Goal: Information Seeking & Learning: Learn about a topic

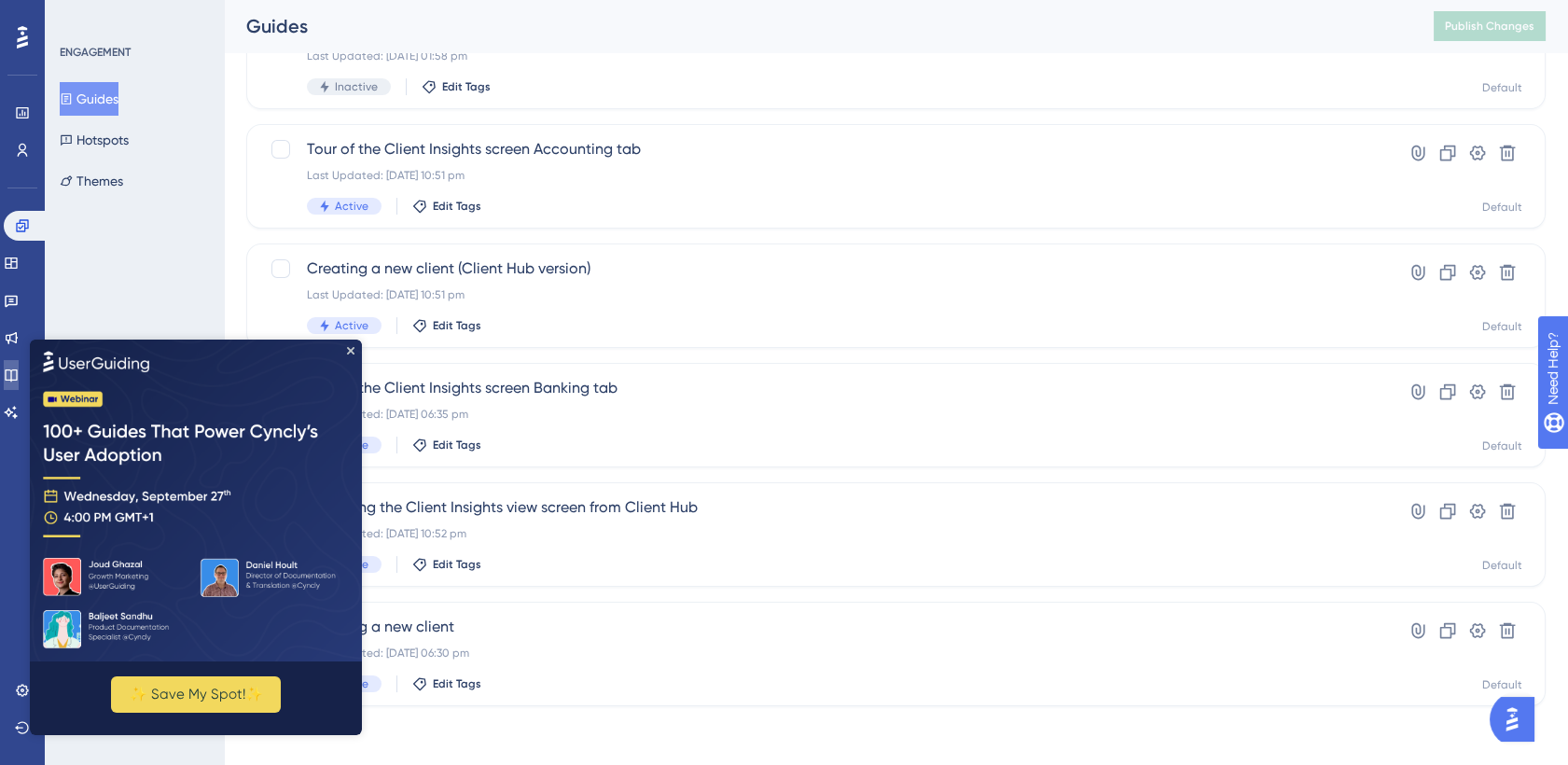
click at [18, 373] on icon at bounding box center [11, 374] width 15 height 15
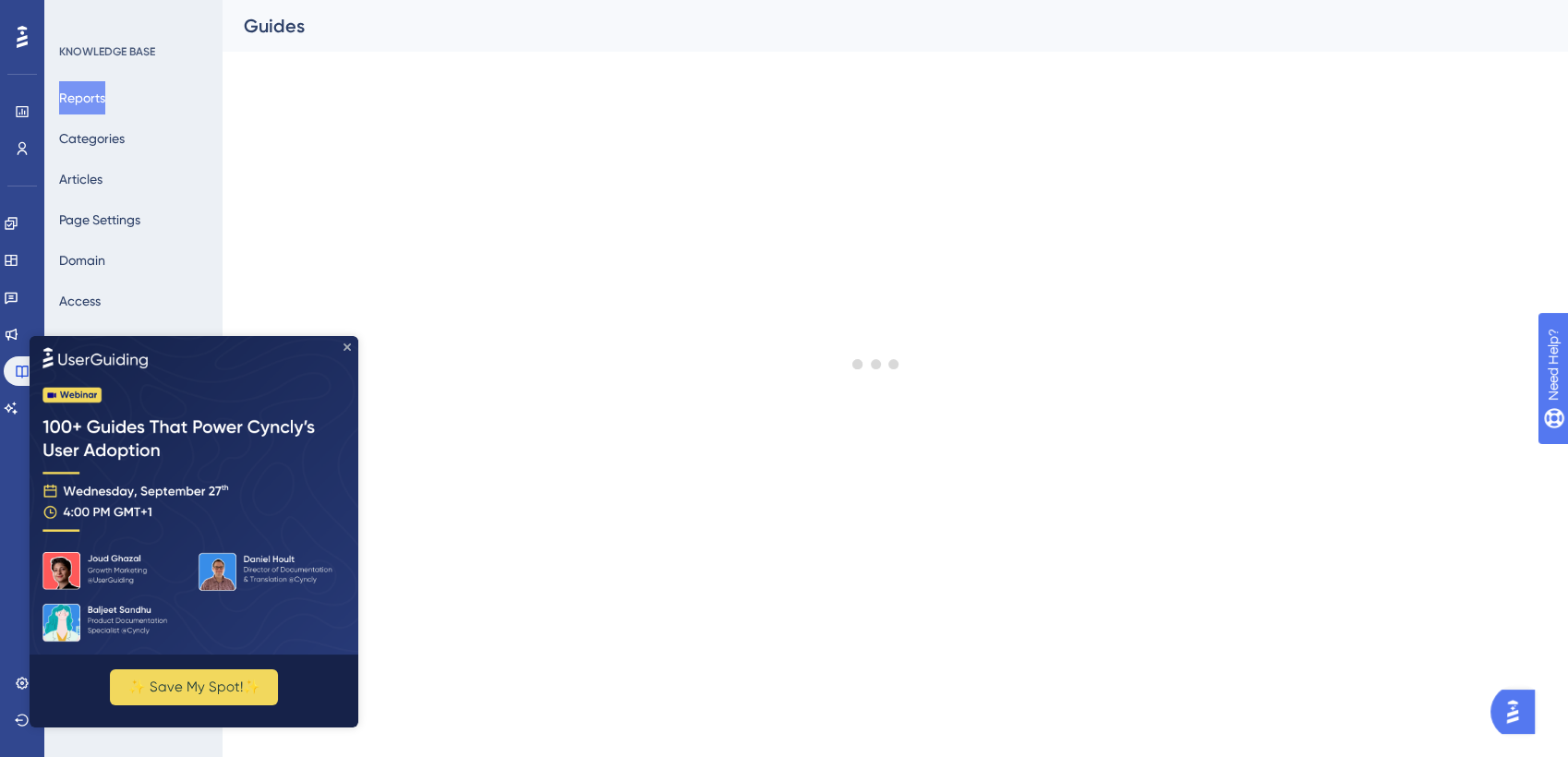
click at [347, 347] on icon "Close Preview" at bounding box center [347, 347] width 8 height 8
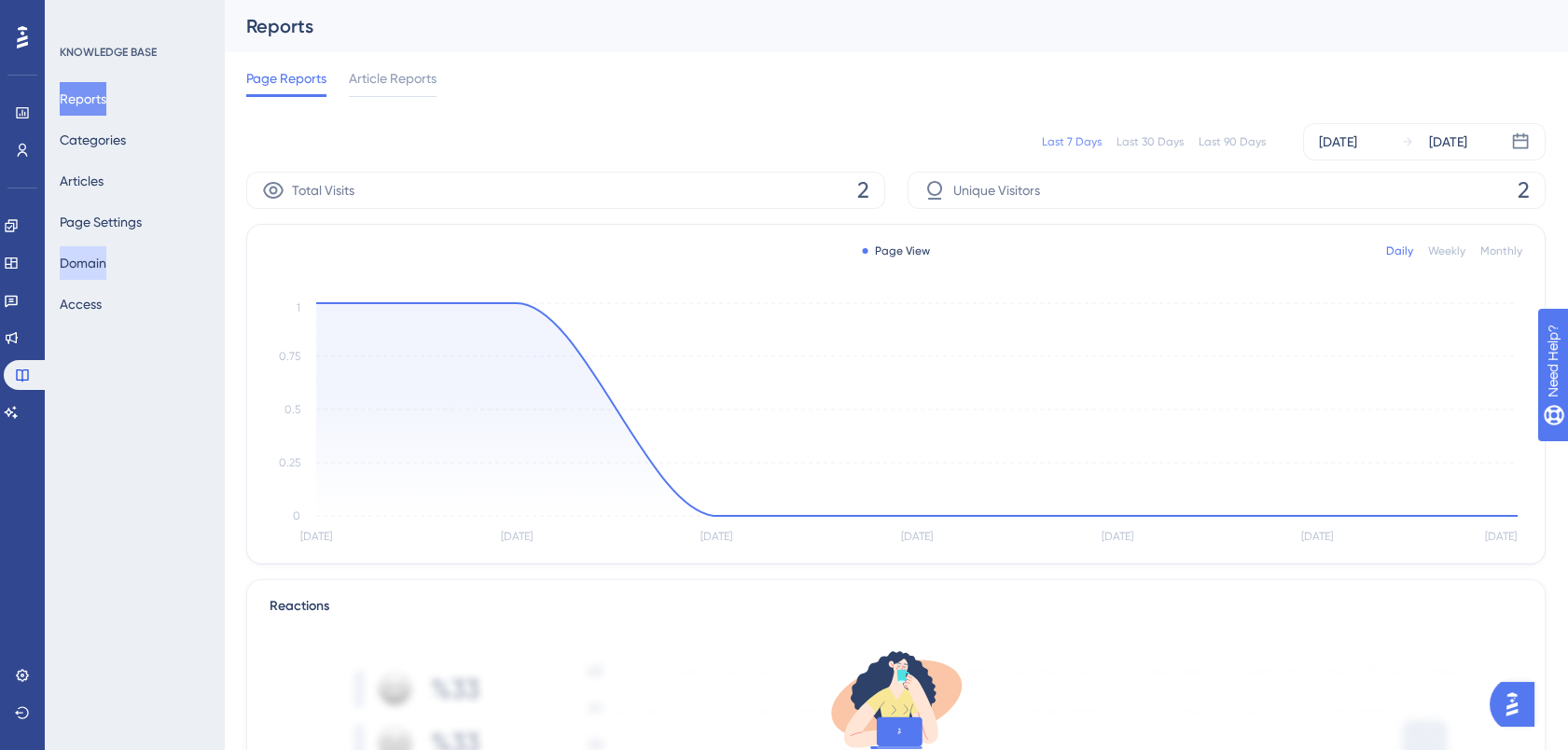
click at [104, 264] on button "Domain" at bounding box center [83, 263] width 47 height 34
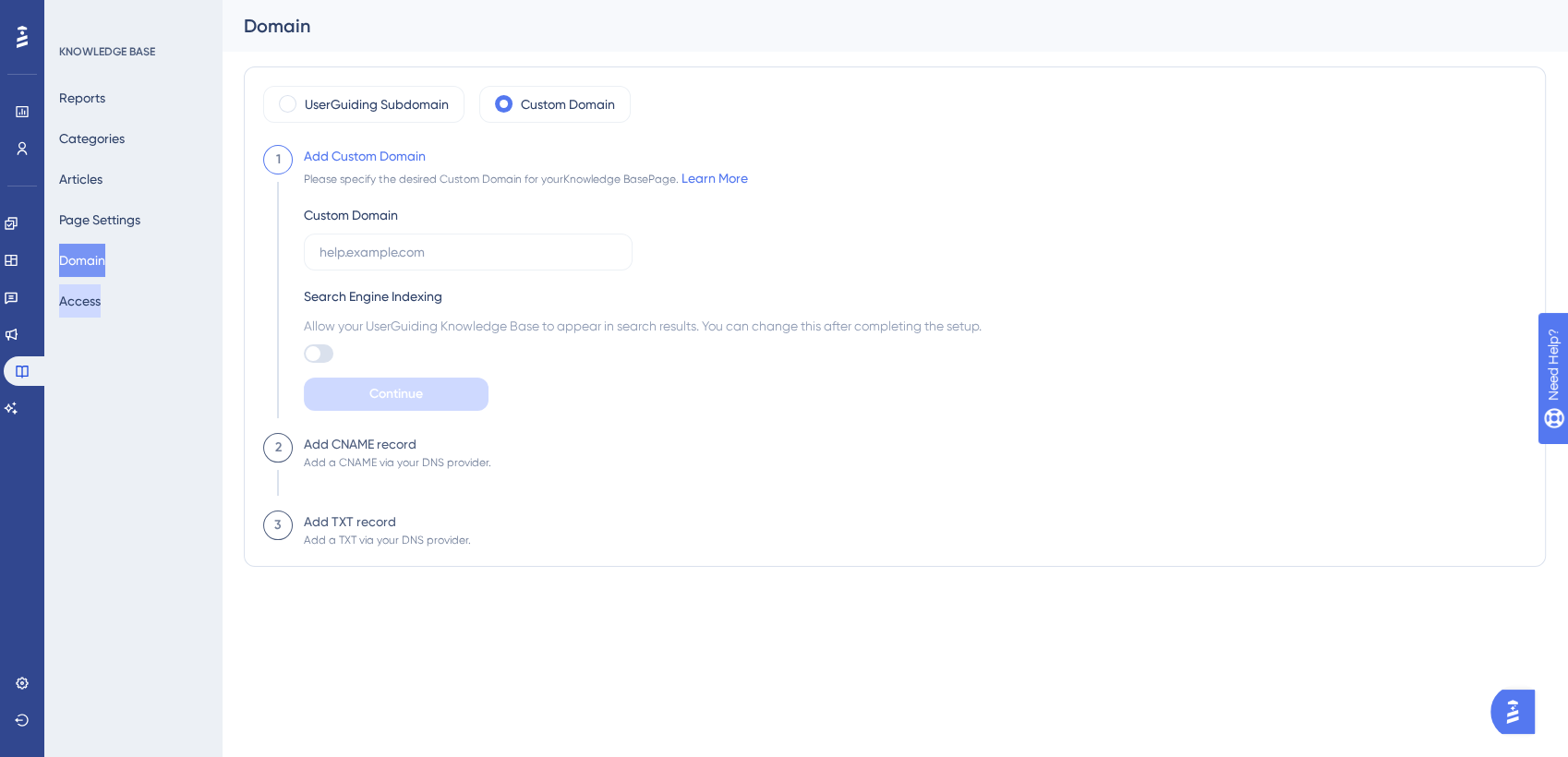
click at [96, 299] on button "Access" at bounding box center [80, 300] width 41 height 34
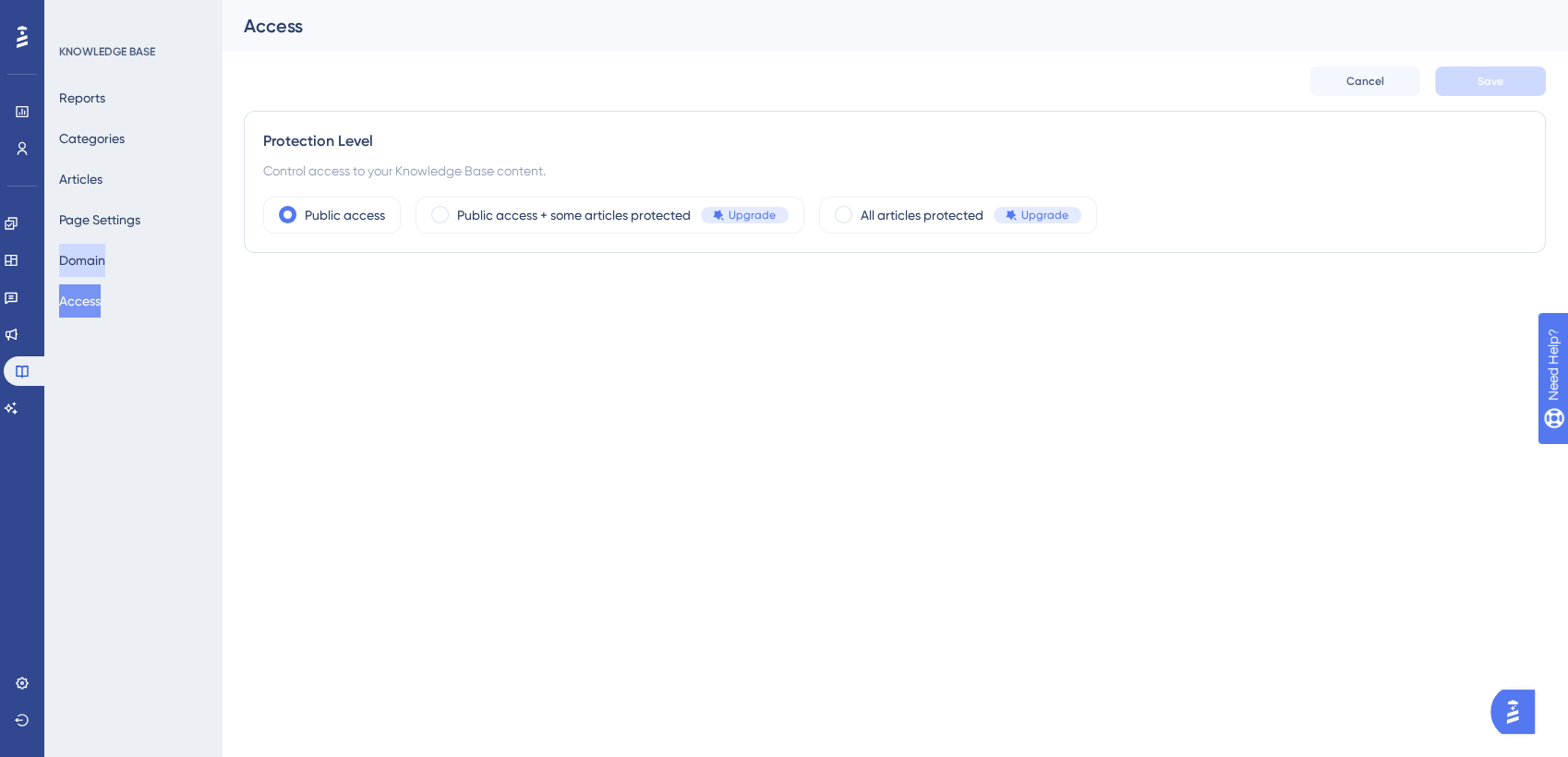
click at [98, 261] on button "Domain" at bounding box center [83, 260] width 46 height 34
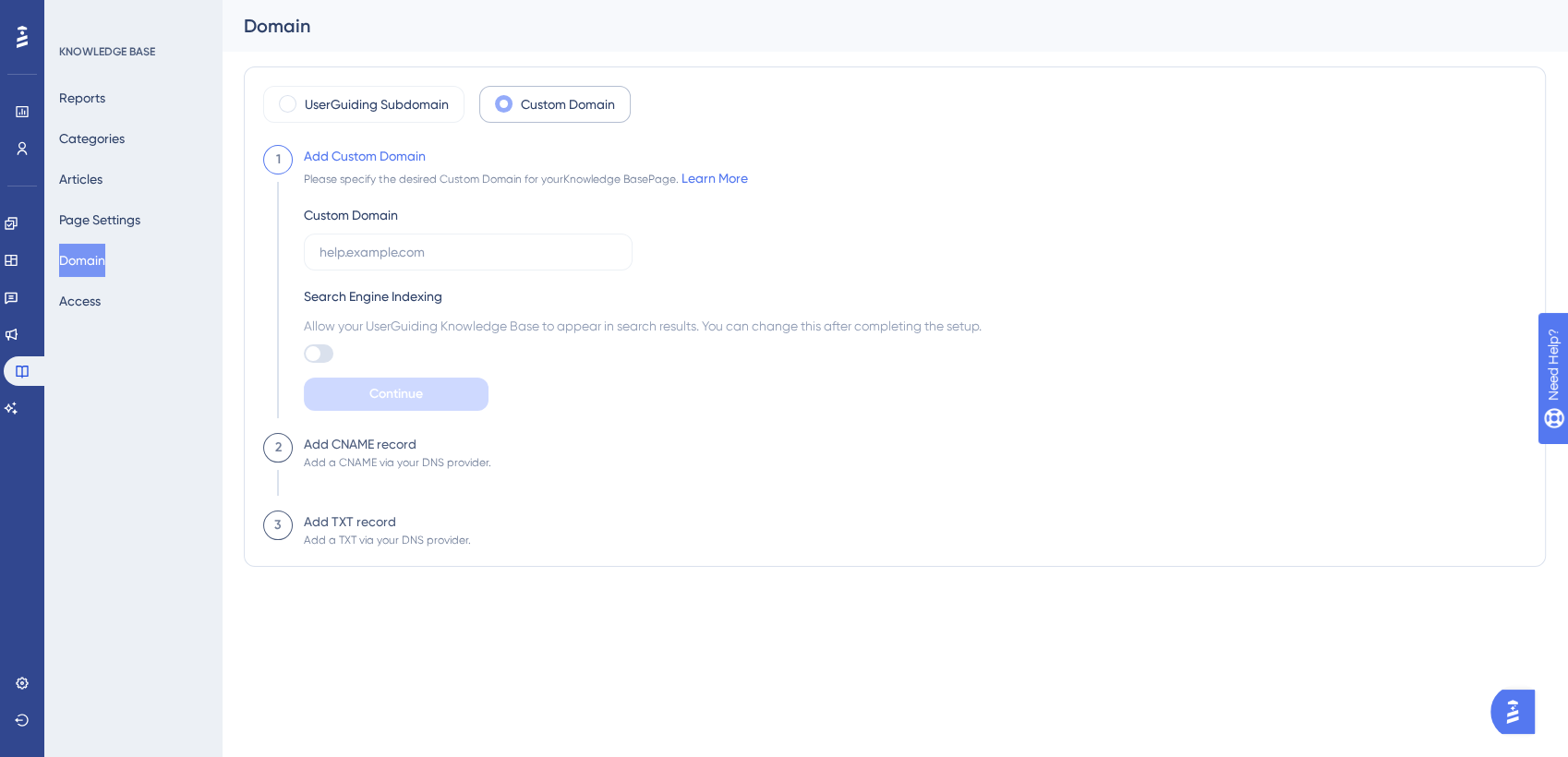
click at [587, 107] on label "Custom Domain" at bounding box center [568, 104] width 94 height 22
click at [350, 109] on label "UserGuiding Subdomain" at bounding box center [377, 104] width 144 height 22
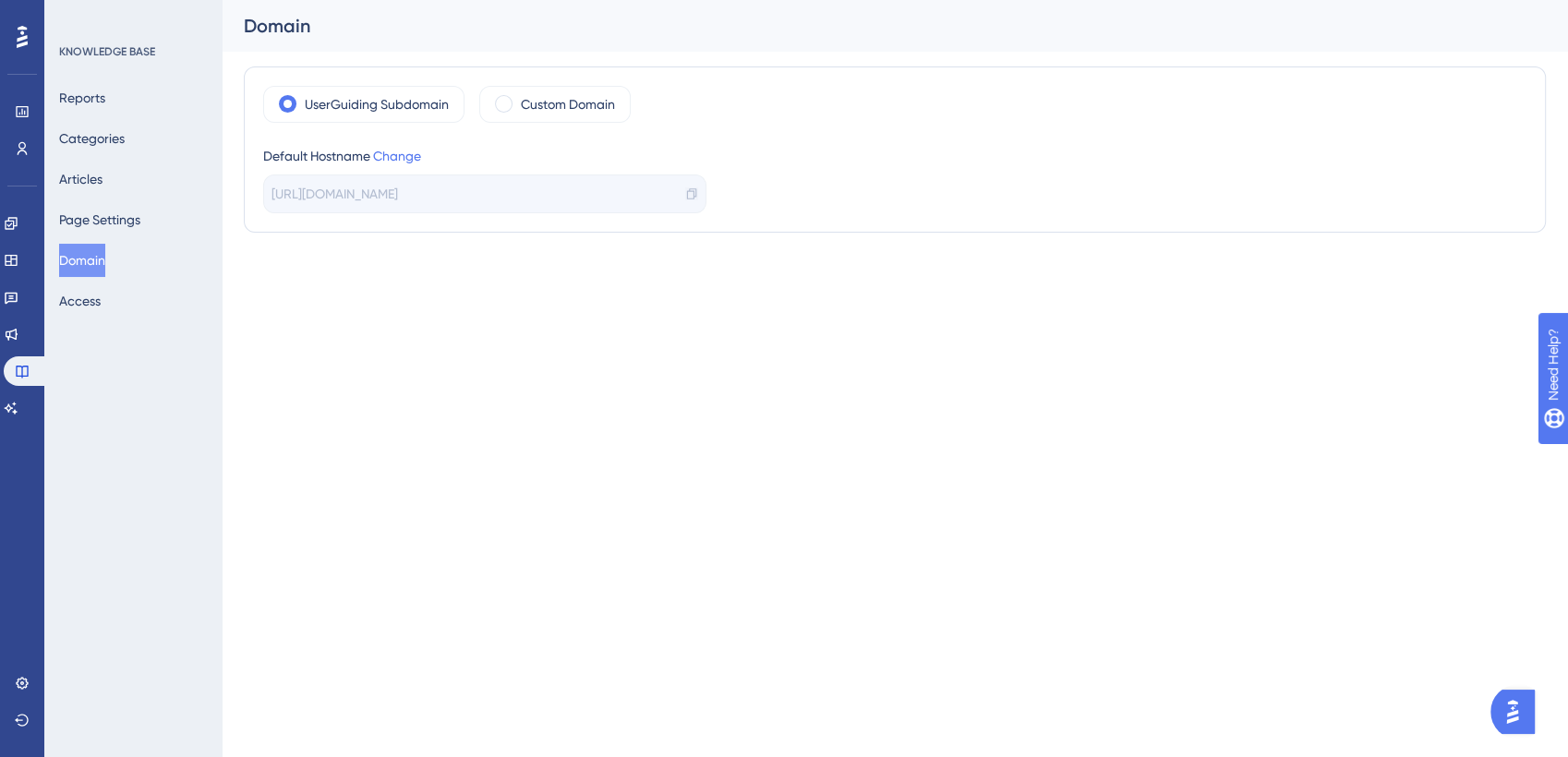
click at [692, 196] on icon at bounding box center [691, 193] width 12 height 12
click at [18, 226] on icon at bounding box center [11, 223] width 14 height 14
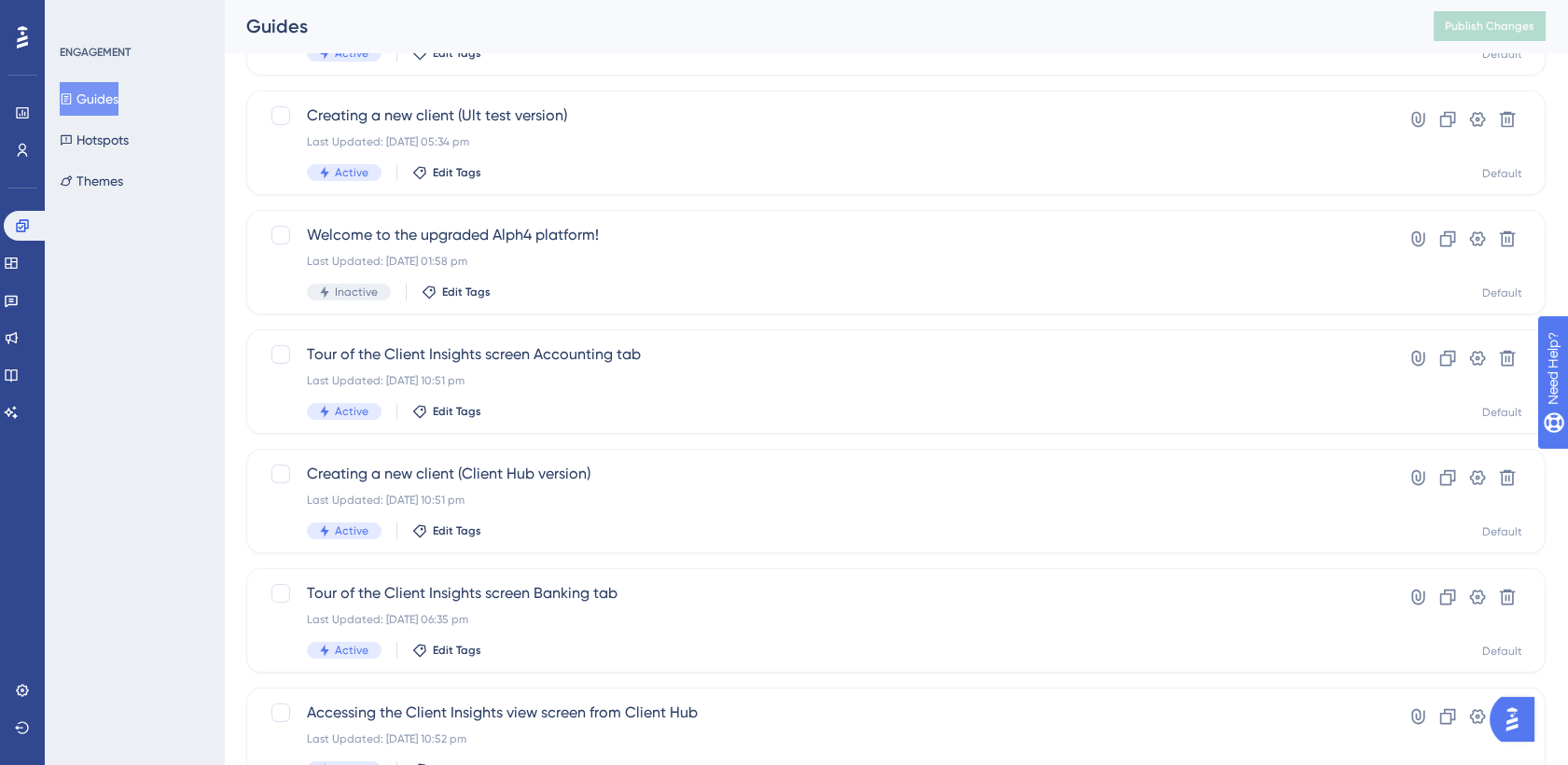
scroll to position [452, 0]
